Goal: Task Accomplishment & Management: Use online tool/utility

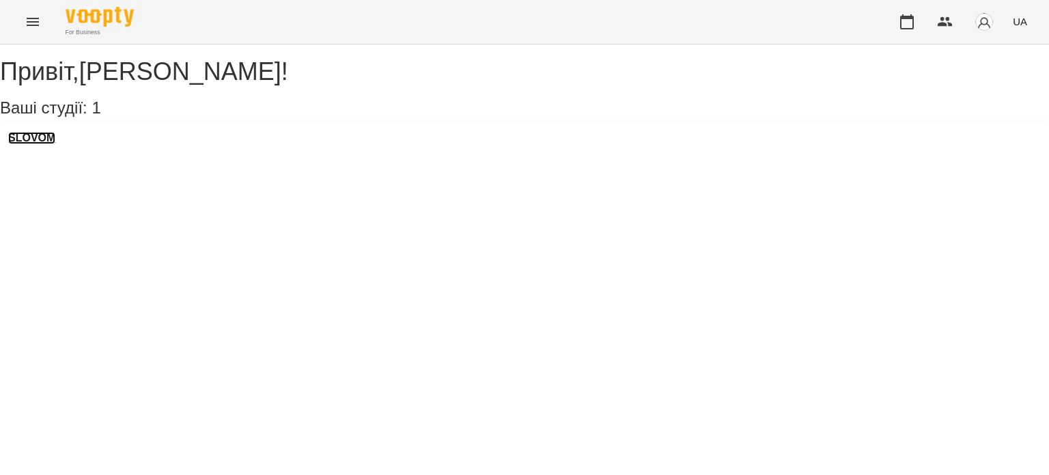
click at [55, 144] on h3 "SLOVOM" at bounding box center [31, 138] width 47 height 12
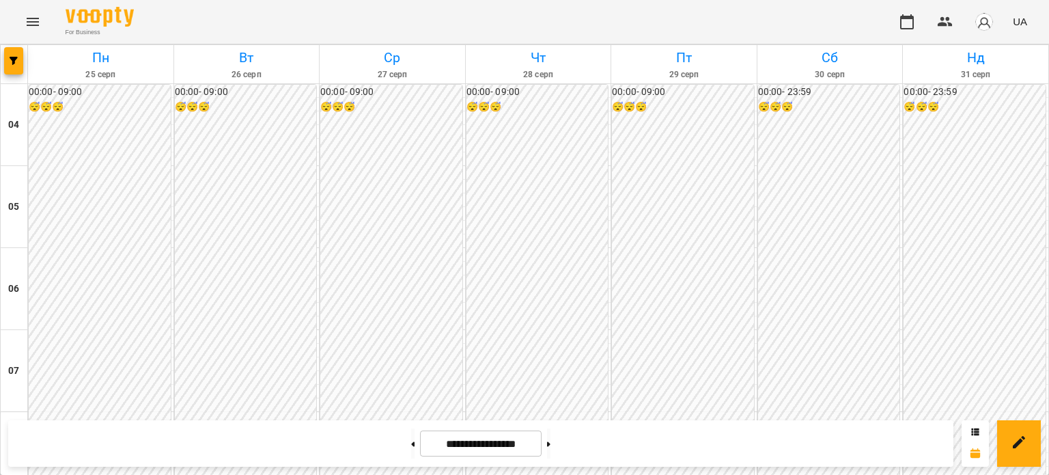
scroll to position [552, 0]
click at [411, 452] on button at bounding box center [412, 443] width 3 height 30
type input "**********"
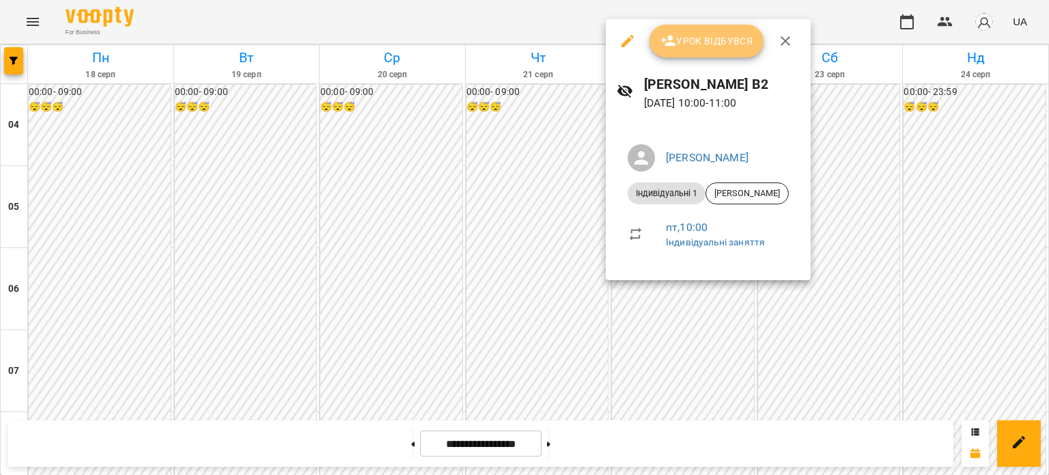
click at [743, 49] on button "Урок відбувся" at bounding box center [706, 41] width 115 height 33
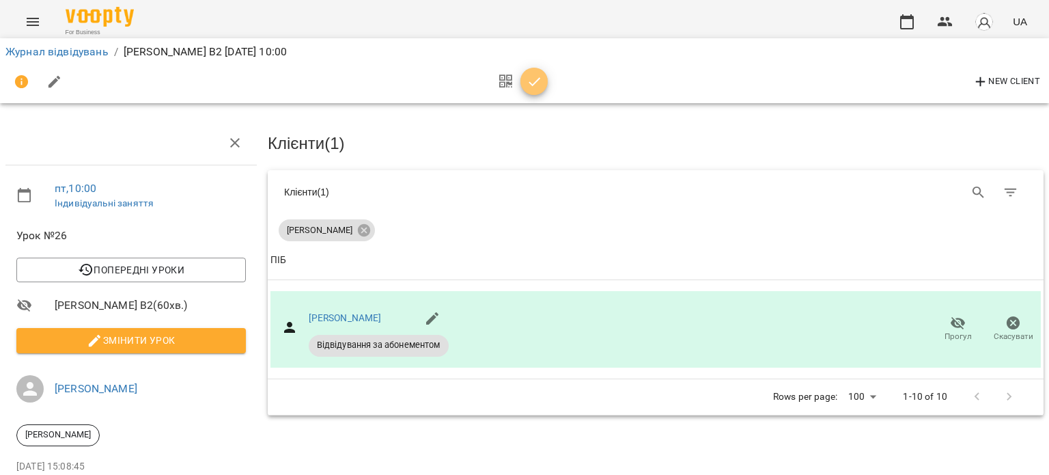
click at [535, 76] on icon "button" at bounding box center [534, 82] width 16 height 16
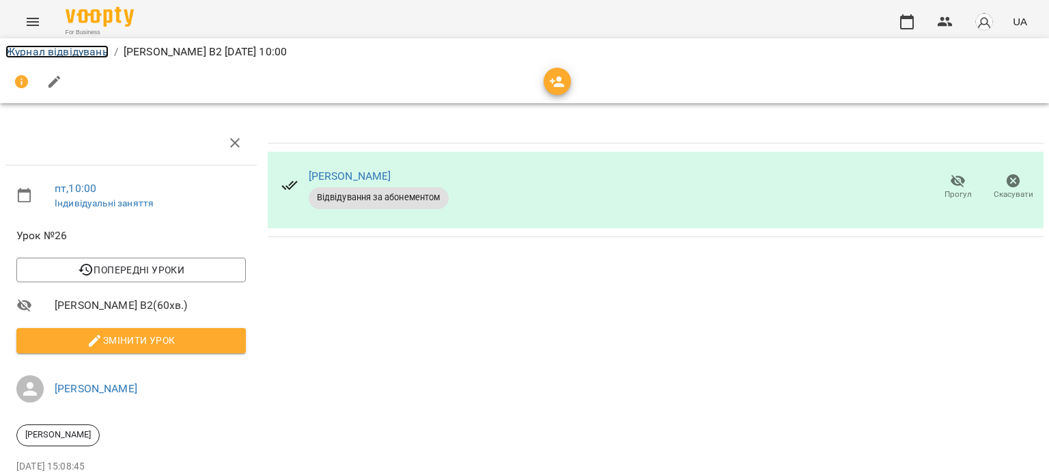
click at [47, 52] on link "Журнал відвідувань" at bounding box center [56, 51] width 103 height 13
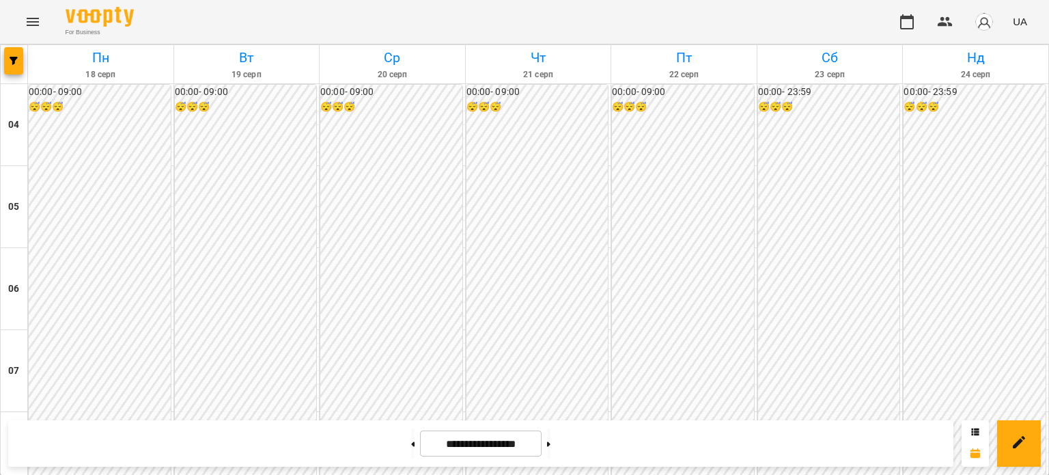
scroll to position [637, 0]
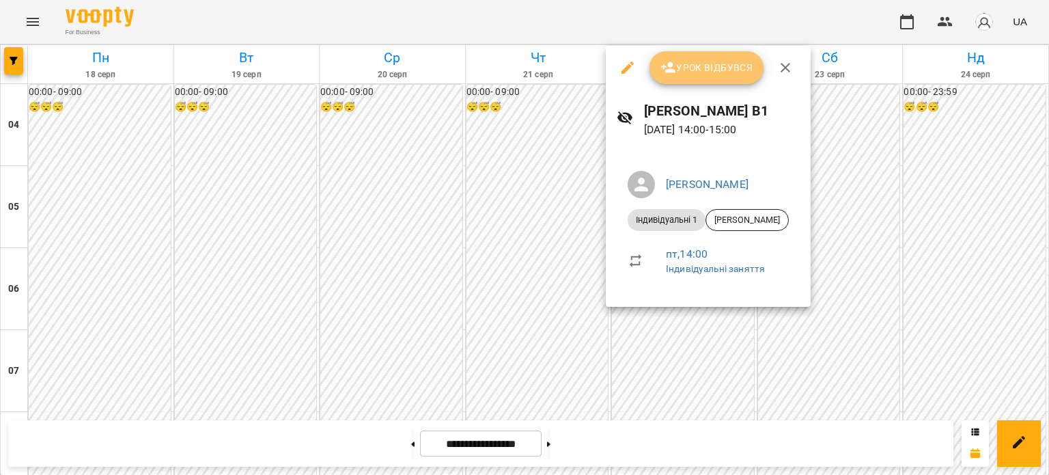
click at [707, 75] on span "Урок відбувся" at bounding box center [706, 67] width 93 height 16
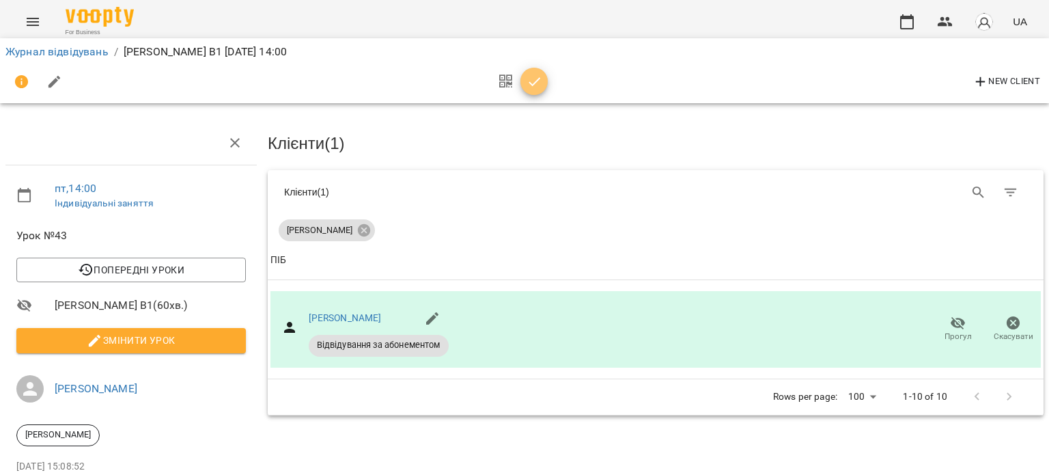
click at [528, 83] on icon "button" at bounding box center [534, 82] width 16 height 16
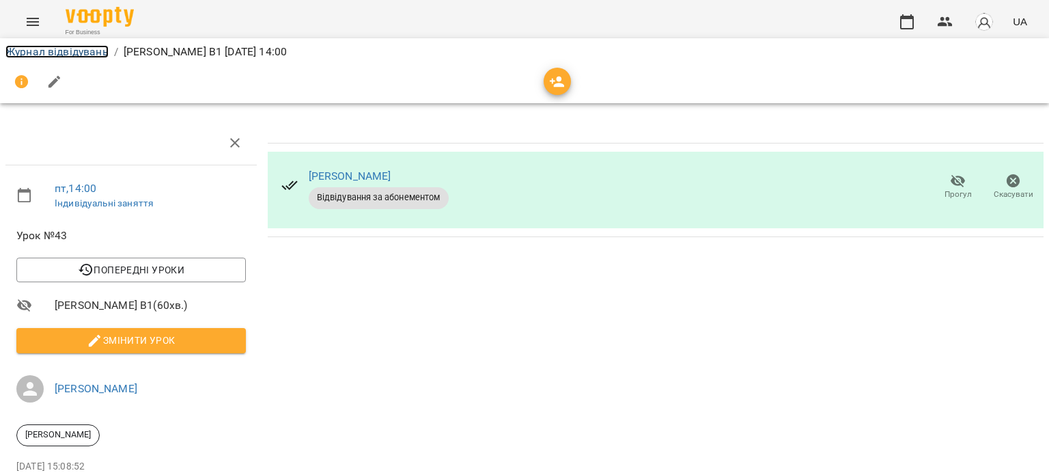
click at [74, 46] on link "Журнал відвідувань" at bounding box center [56, 51] width 103 height 13
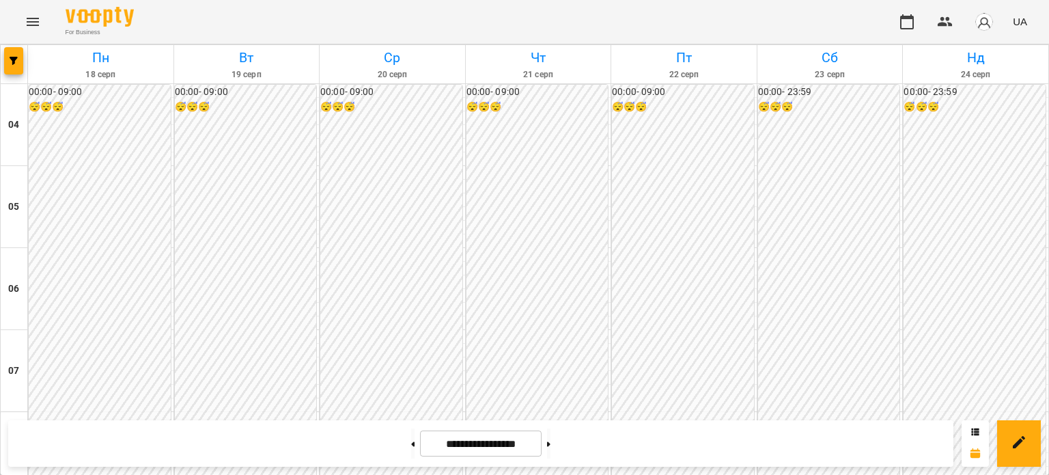
scroll to position [231, 0]
click at [993, 24] on img "button" at bounding box center [983, 21] width 19 height 19
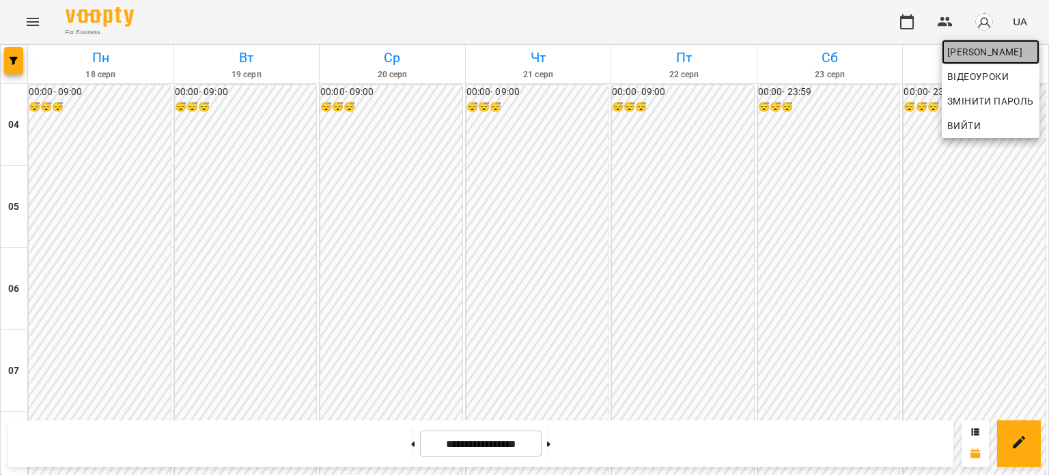
click at [987, 51] on span "[PERSON_NAME]" at bounding box center [990, 52] width 87 height 16
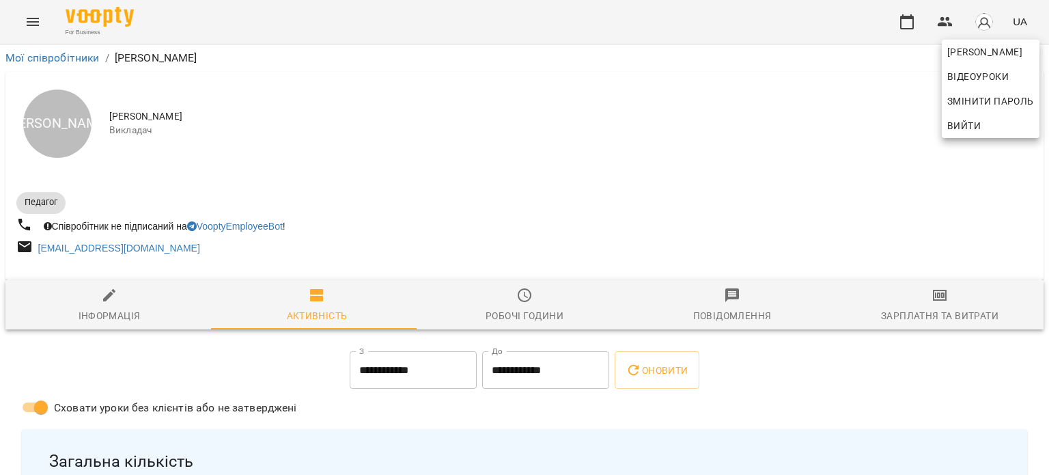
click at [915, 306] on div at bounding box center [524, 237] width 1049 height 475
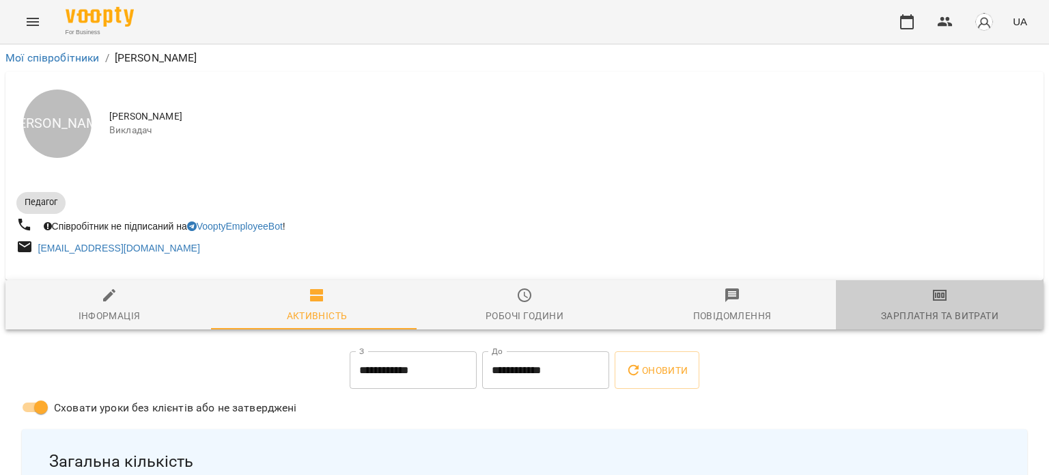
click at [937, 298] on icon "button" at bounding box center [939, 295] width 16 height 16
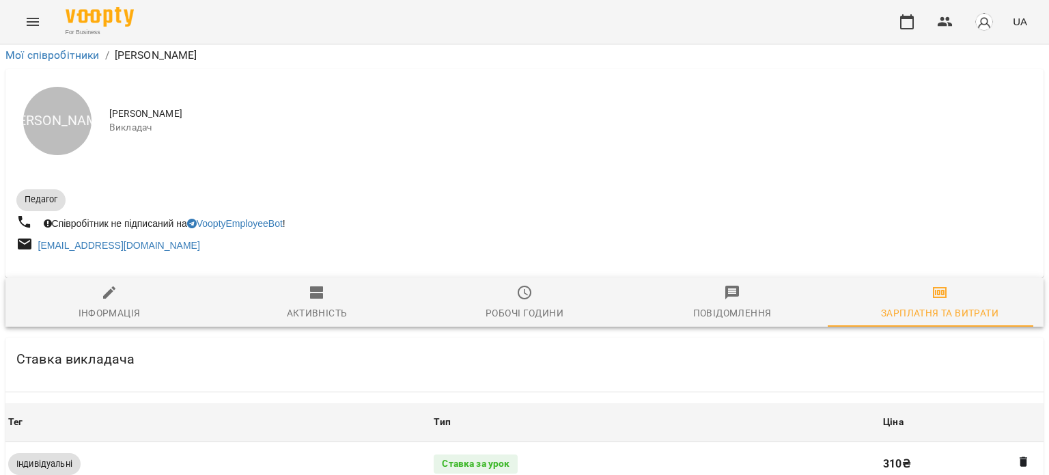
scroll to position [434, 0]
